Goal: Check status: Check status

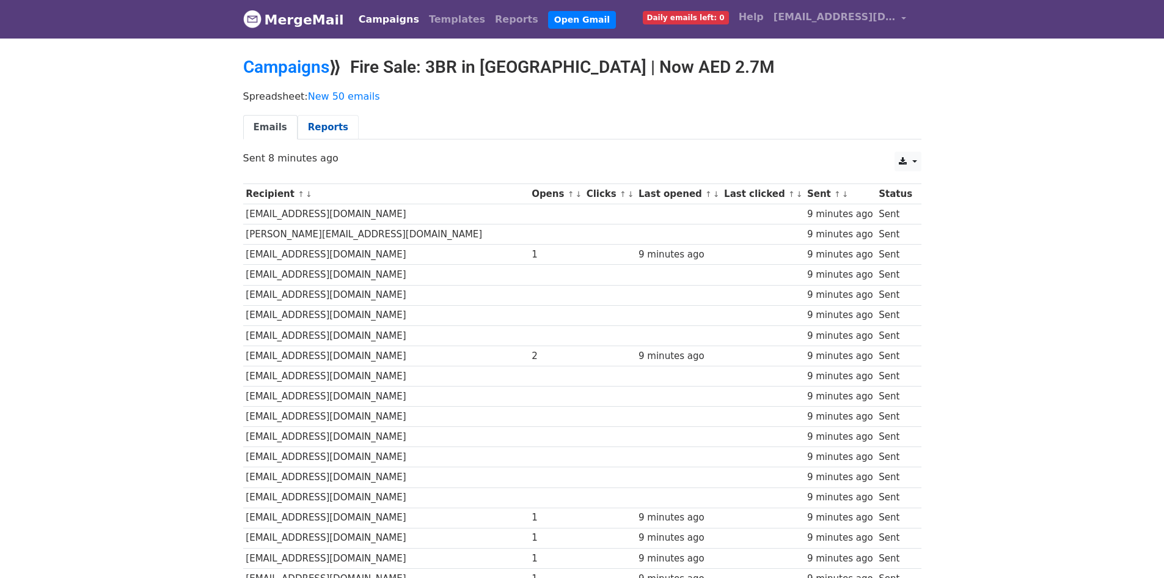
click at [312, 128] on link "Reports" at bounding box center [328, 127] width 61 height 25
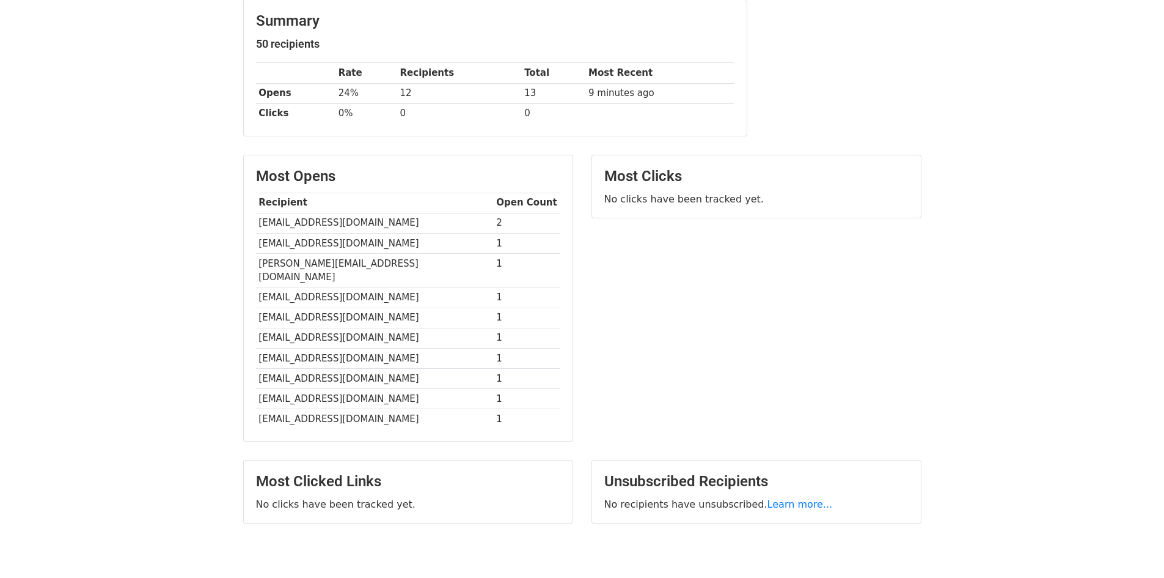
scroll to position [140, 0]
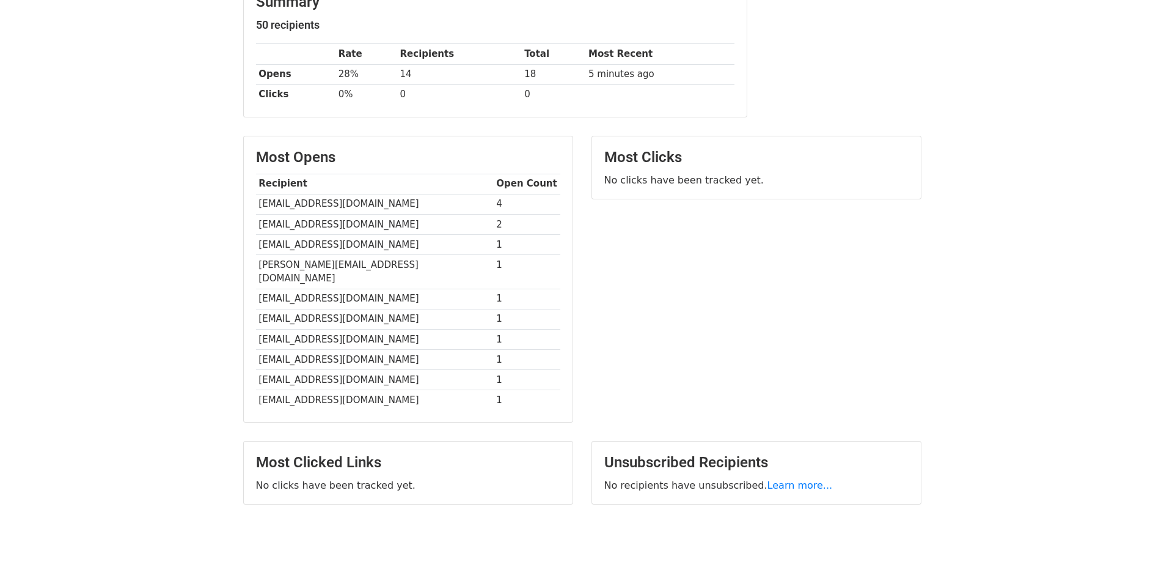
scroll to position [183, 0]
